Goal: Task Accomplishment & Management: Use online tool/utility

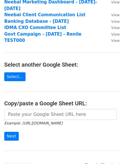
scroll to position [101, 0]
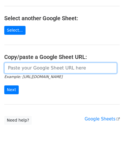
click at [42, 63] on input "url" at bounding box center [60, 68] width 113 height 11
paste input "[URL][DOMAIN_NAME]"
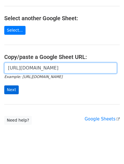
type input "[URL][DOMAIN_NAME]"
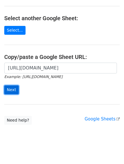
scroll to position [0, 0]
click at [8, 85] on input "Next" at bounding box center [11, 89] width 15 height 9
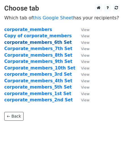
click at [51, 43] on strong "corporate_members_6th Set" at bounding box center [38, 42] width 68 height 5
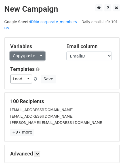
click at [19, 53] on link "Copy/paste..." at bounding box center [27, 55] width 35 height 9
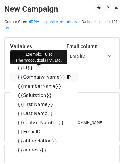
click at [45, 73] on link "{{Company Name}}" at bounding box center [45, 77] width 68 height 9
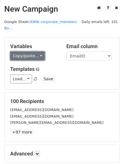
click at [31, 51] on link "Copy/paste..." at bounding box center [27, 55] width 35 height 9
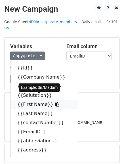
click at [32, 100] on link "{{First Name}}" at bounding box center [45, 104] width 68 height 9
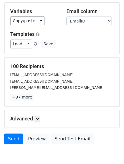
scroll to position [57, 0]
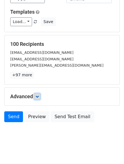
click at [40, 93] on link at bounding box center [37, 96] width 6 height 6
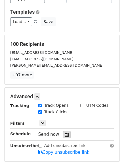
click at [65, 132] on icon at bounding box center [67, 134] width 4 height 4
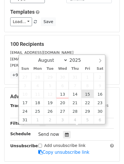
type input "2025-08-15 12:00"
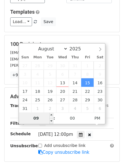
type input "09"
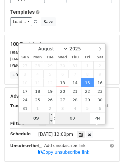
type input "2025-08-15 21:00"
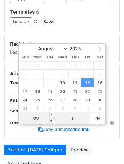
type input "15"
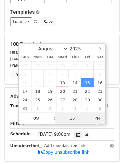
click at [101, 118] on span "PM" at bounding box center [98, 117] width 16 height 11
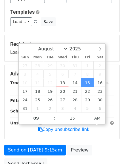
click at [113, 125] on div "Add unsubscribe link Copy unsubscribe link" at bounding box center [76, 126] width 84 height 13
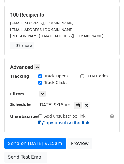
scroll to position [127, 0]
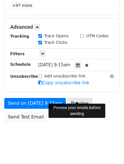
click at [78, 98] on link "Preview" at bounding box center [79, 103] width 25 height 11
click at [84, 98] on link "Preview" at bounding box center [79, 103] width 25 height 11
click at [87, 100] on link "Preview" at bounding box center [79, 103] width 25 height 11
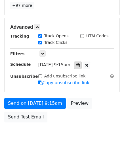
click at [79, 61] on div at bounding box center [78, 64] width 8 height 7
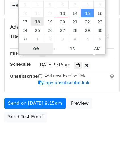
type input "2025-08-18 09:15"
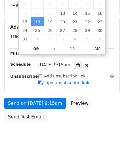
click at [117, 80] on div "Advanced Tracking Track Opens UTM Codes Track Clicks Filters Only include sprea…" at bounding box center [62, 55] width 115 height 74
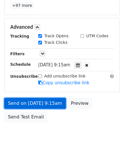
click at [39, 98] on link "Send on Aug 18 at 9:15am" at bounding box center [35, 103] width 62 height 11
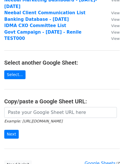
scroll to position [57, 0]
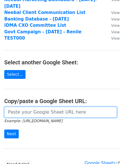
click at [42, 107] on input "url" at bounding box center [60, 112] width 113 height 11
paste input "https://docs.google.com/spreadsheets/d/16WZxbeg7muW01xhXVQiAhuWx4zgGRhBHvPqPZ4U…"
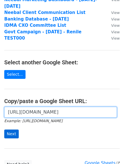
type input "[URL][DOMAIN_NAME]"
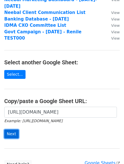
scroll to position [0, 0]
drag, startPoint x: 11, startPoint y: 129, endPoint x: 10, endPoint y: 125, distance: 3.9
click at [11, 129] on input "Next" at bounding box center [11, 133] width 15 height 9
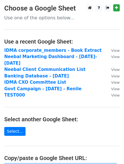
paste input "[URL][DOMAIN_NAME]"
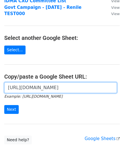
scroll to position [87, 0]
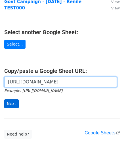
type input "[URL][DOMAIN_NAME]"
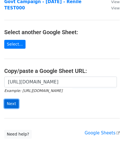
scroll to position [0, 0]
click at [12, 99] on input "Next" at bounding box center [11, 103] width 15 height 9
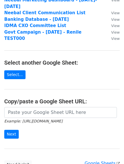
scroll to position [57, 0]
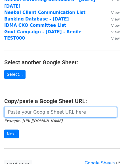
click at [39, 108] on input "url" at bounding box center [60, 112] width 113 height 11
paste input "[URL][DOMAIN_NAME]"
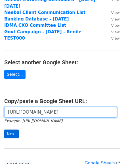
type input "[URL][DOMAIN_NAME]"
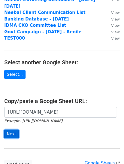
click at [16, 129] on input "Next" at bounding box center [11, 133] width 15 height 9
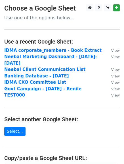
scroll to position [57, 0]
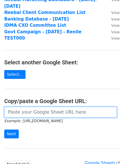
click at [33, 107] on input "url" at bounding box center [60, 112] width 113 height 11
paste input "[URL][DOMAIN_NAME]"
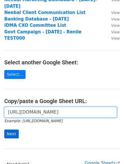
type input "[URL][DOMAIN_NAME]"
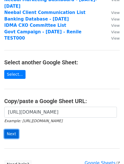
click at [11, 129] on input "Next" at bounding box center [11, 133] width 15 height 9
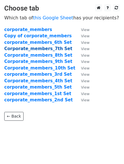
click at [36, 49] on strong "Corporate_members_7th Set" at bounding box center [38, 48] width 68 height 5
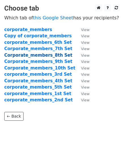
click at [37, 56] on strong "Corporate_members_8th Set" at bounding box center [38, 55] width 68 height 5
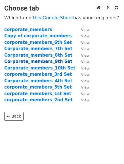
click at [39, 64] on strong "Corporate_members_9th Set" at bounding box center [38, 61] width 68 height 5
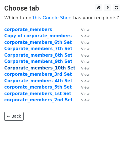
click at [40, 67] on strong "Corporate_members_10th Set" at bounding box center [39, 67] width 71 height 5
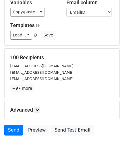
scroll to position [57, 0]
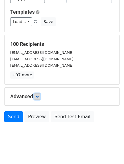
click at [39, 95] on icon at bounding box center [37, 96] width 3 height 3
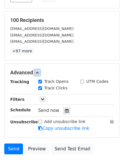
scroll to position [113, 0]
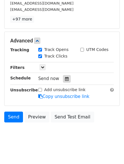
click at [65, 77] on icon at bounding box center [67, 79] width 4 height 4
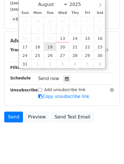
type input "2025-08-19 12:00"
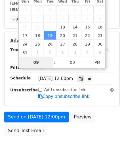
type input "09"
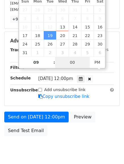
type input "2025-08-19 21:00"
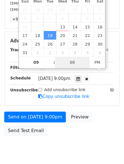
scroll to position [104, 0]
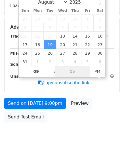
type input "15"
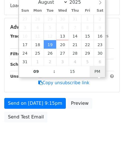
type input "2025-08-19 09:15"
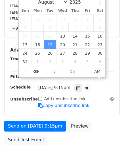
click at [121, 79] on main "New Campaign Daily emails left: 101 Google Sheet: IDMA corporate_members - Bo..…" at bounding box center [62, 23] width 124 height 247
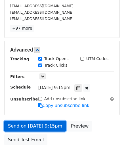
click at [46, 121] on link "Send on Aug 19 at 9:15pm" at bounding box center [35, 126] width 62 height 11
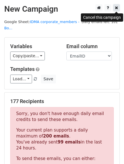
click at [115, 10] on icon at bounding box center [116, 8] width 3 height 4
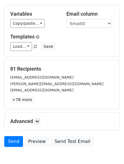
scroll to position [57, 0]
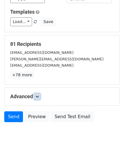
click at [38, 95] on icon at bounding box center [37, 96] width 3 height 3
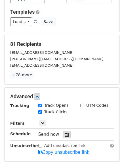
click at [65, 132] on icon at bounding box center [67, 134] width 4 height 4
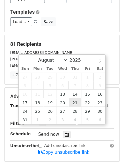
type input "2025-08-21 12:00"
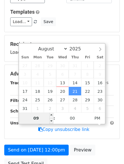
type input "09"
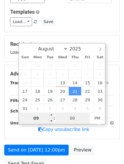
type input "2025-08-21 21:00"
type input "15"
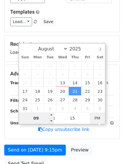
type input "2025-08-21 09:15"
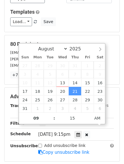
click at [116, 102] on div "UTM Codes" at bounding box center [97, 105] width 42 height 7
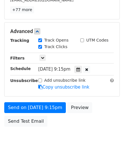
scroll to position [127, 0]
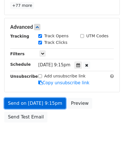
click at [45, 98] on link "Send on Aug 21 at 9:15pm" at bounding box center [35, 103] width 62 height 11
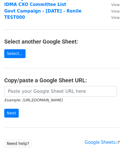
scroll to position [85, 0]
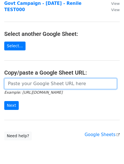
click at [38, 78] on input "url" at bounding box center [60, 83] width 113 height 11
paste input "[URL][DOMAIN_NAME]"
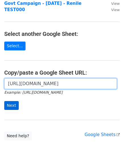
type input "[URL][DOMAIN_NAME]"
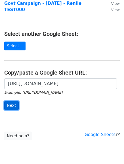
scroll to position [0, 0]
click at [12, 101] on input "Next" at bounding box center [11, 105] width 15 height 9
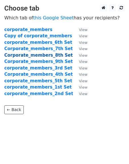
click at [47, 57] on strong "Corporate_members_8th Set" at bounding box center [38, 55] width 68 height 5
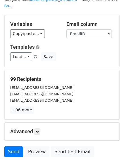
scroll to position [57, 0]
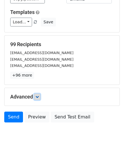
click at [38, 95] on icon at bounding box center [37, 96] width 3 height 3
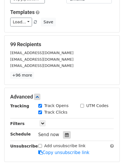
click at [65, 133] on icon at bounding box center [67, 135] width 4 height 4
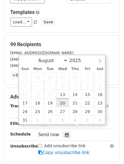
type input "2025-08-20 12:00"
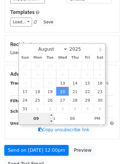
type input "09"
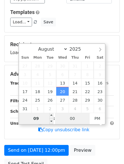
type input "2025-08-20 21:00"
type input "15"
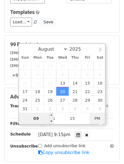
type input "2025-08-20 09:15"
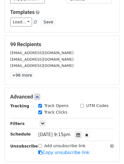
click at [124, 111] on main "New Campaign Daily emails left: 101 Google Sheet: IDMA corporate_members - Bo..…" at bounding box center [62, 70] width 124 height 247
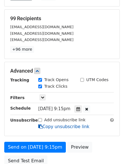
scroll to position [114, 0]
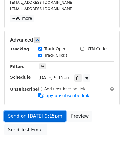
click at [48, 111] on link "Send on Aug 20 at 9:15pm" at bounding box center [35, 116] width 62 height 11
